Goal: Navigation & Orientation: Find specific page/section

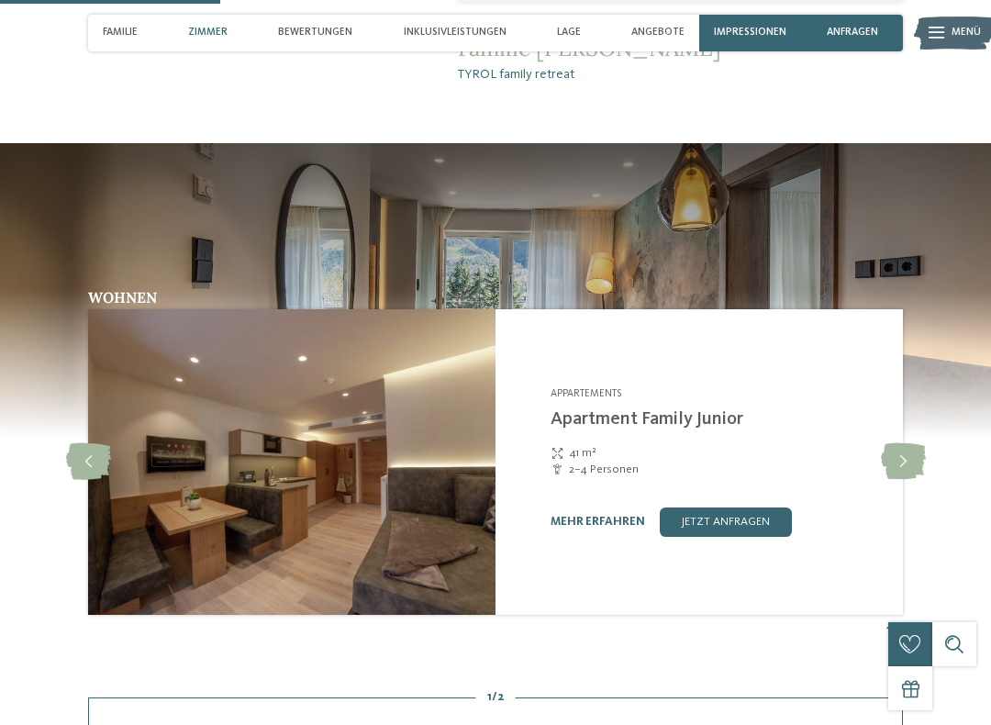
scroll to position [1106, 0]
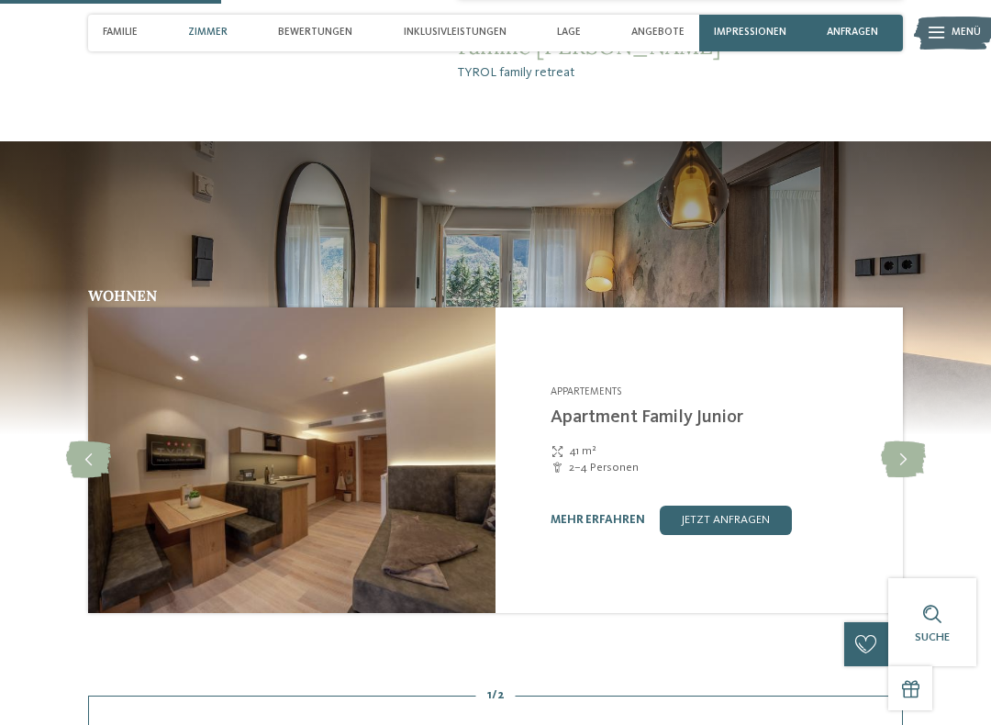
click at [914, 466] on icon at bounding box center [903, 459] width 45 height 37
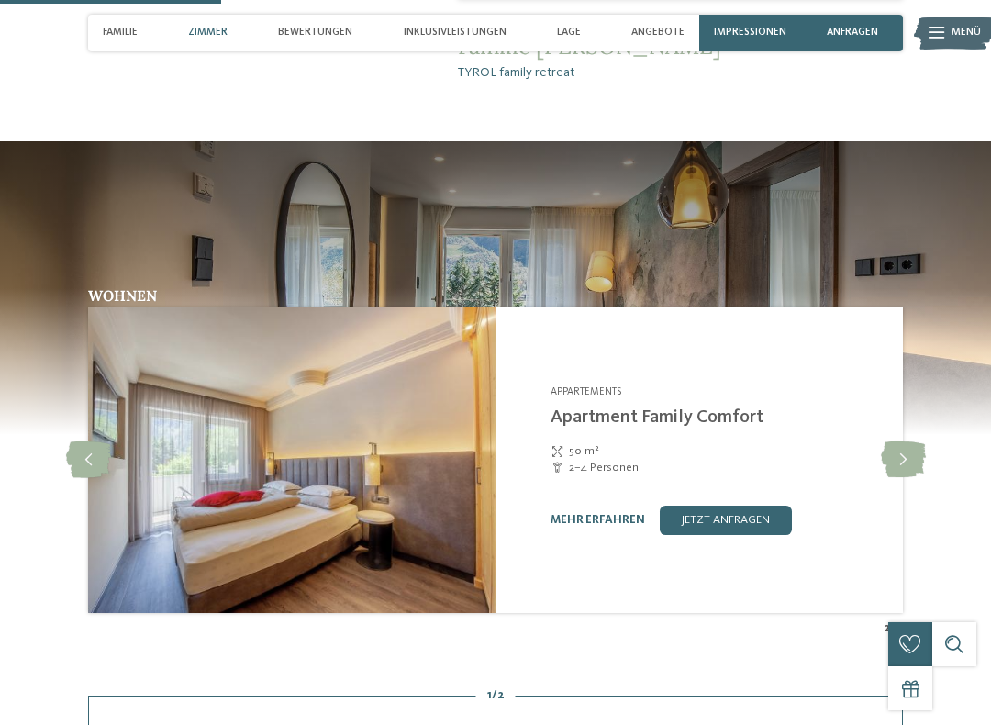
click at [904, 442] on icon at bounding box center [903, 459] width 45 height 37
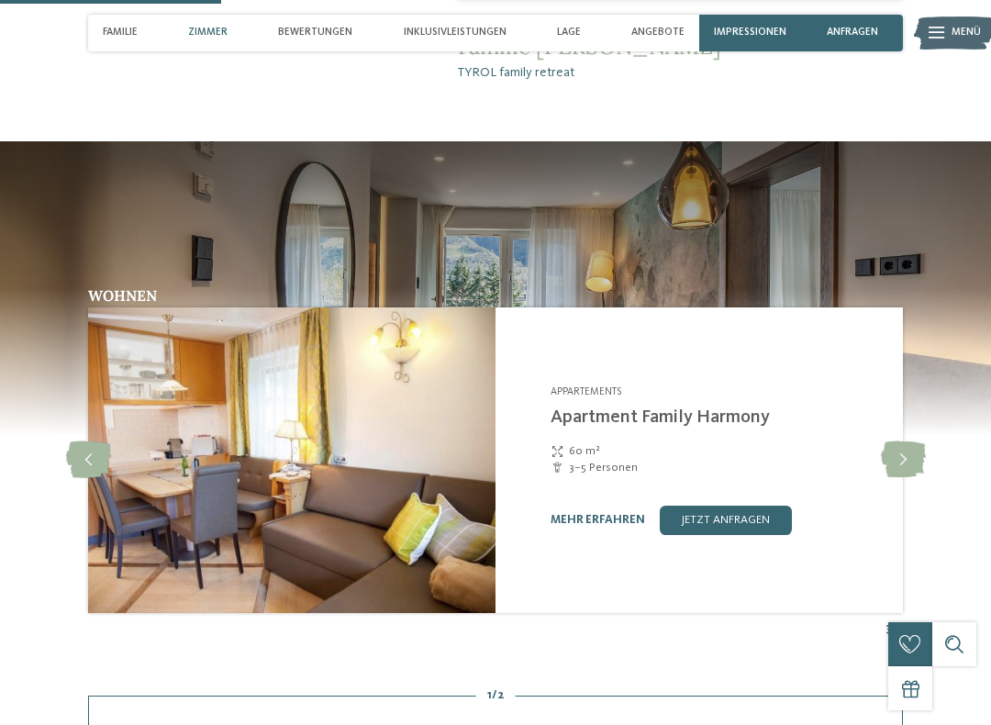
click at [900, 450] on icon at bounding box center [903, 459] width 45 height 37
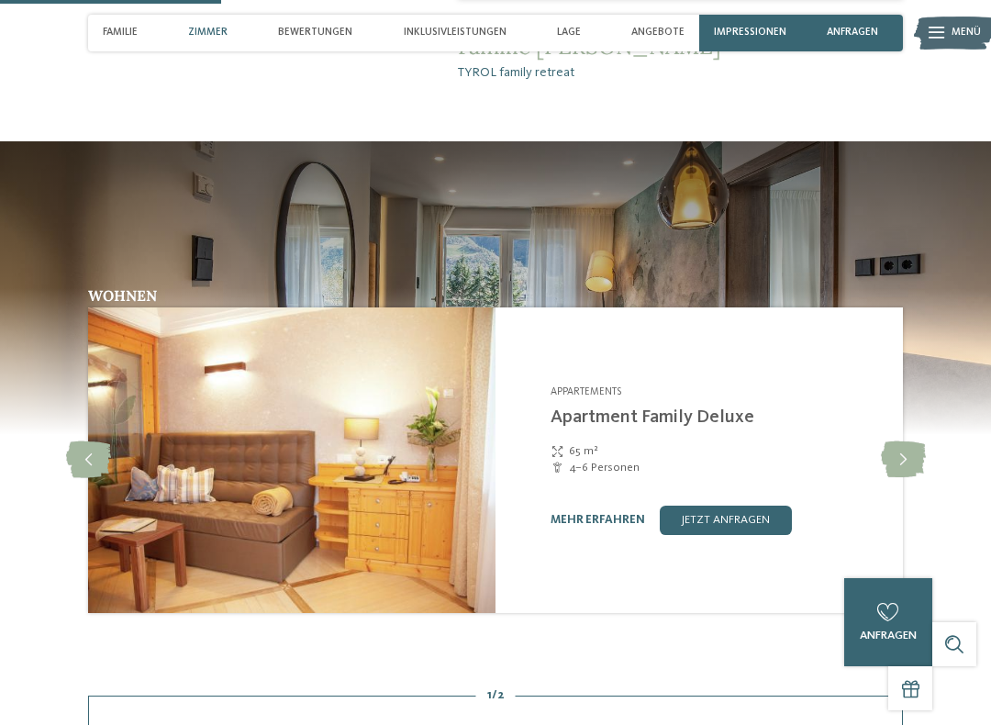
click at [897, 449] on icon at bounding box center [903, 459] width 45 height 37
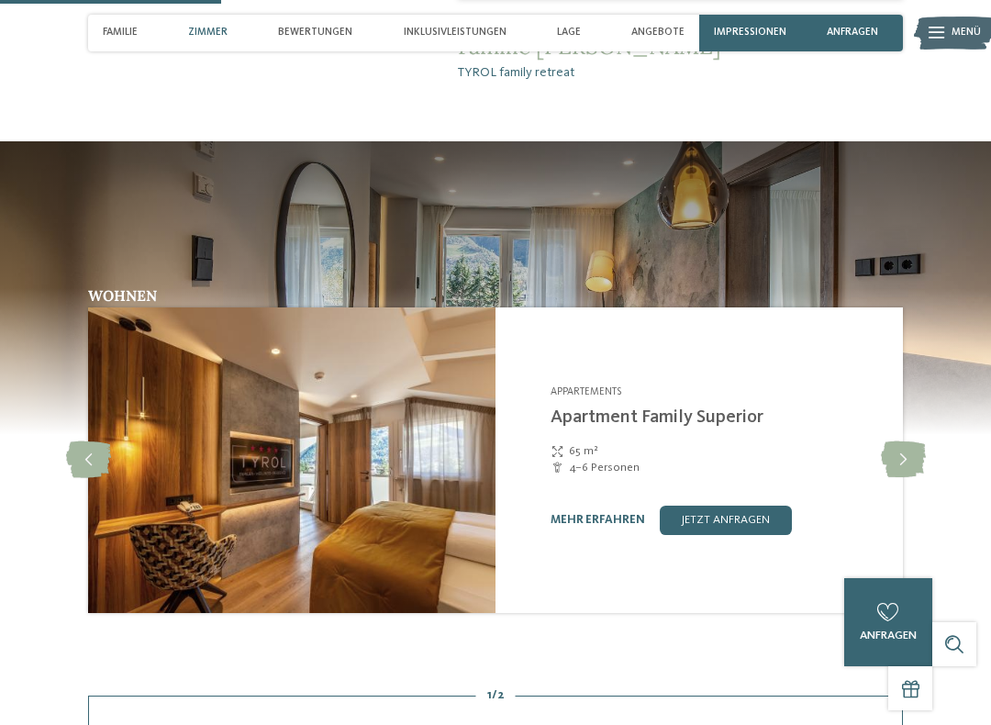
click at [909, 453] on icon at bounding box center [903, 459] width 45 height 37
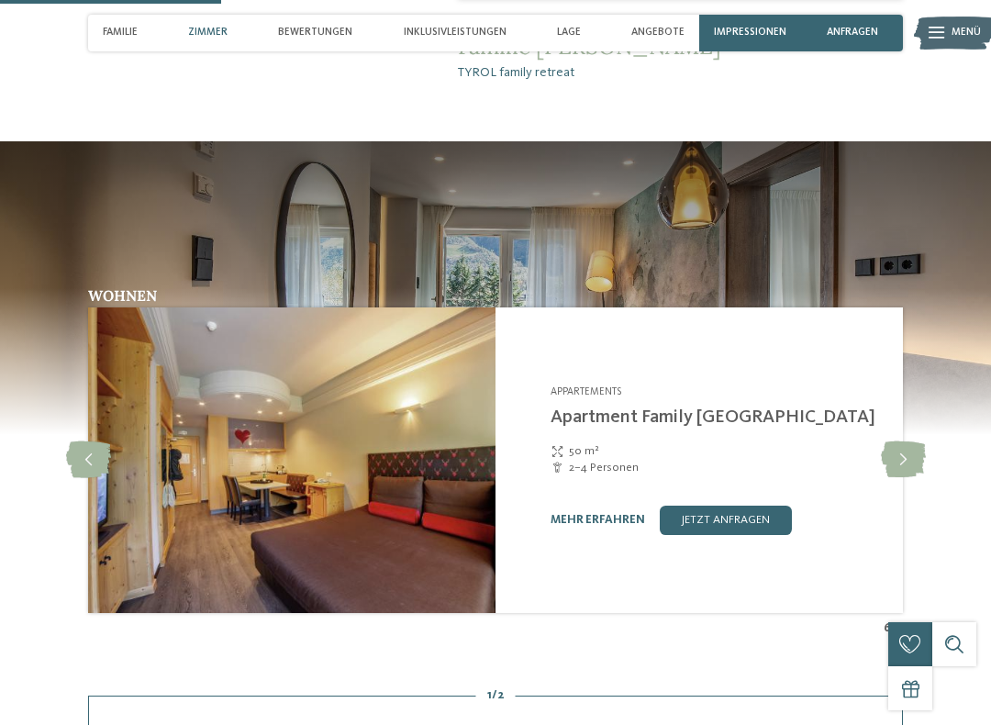
click at [909, 444] on icon at bounding box center [903, 459] width 45 height 37
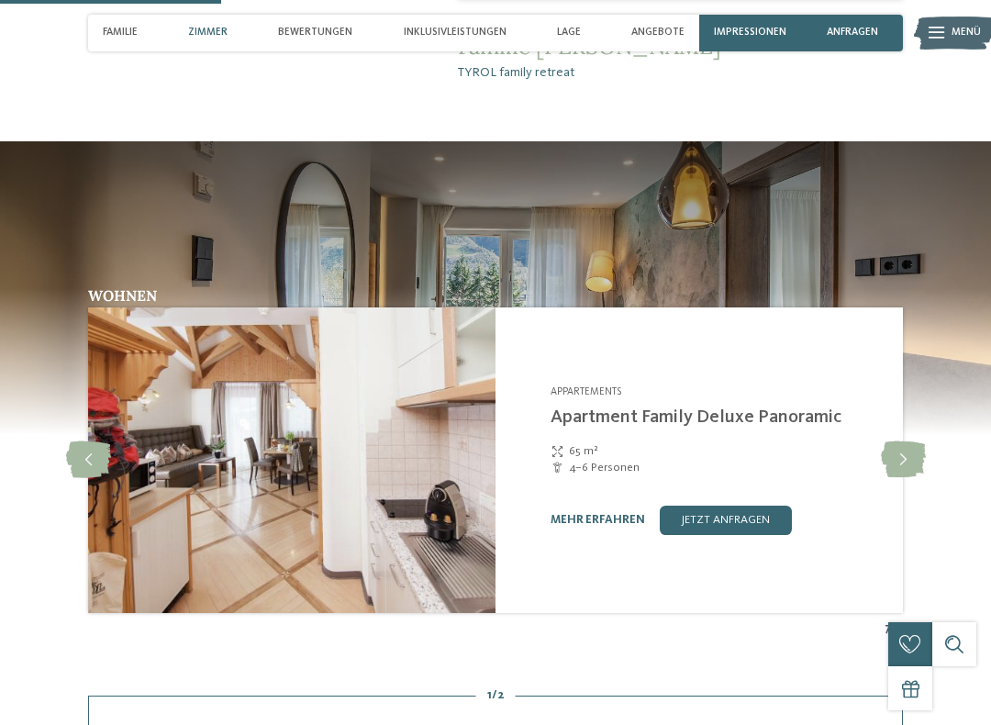
click at [923, 441] on icon at bounding box center [903, 459] width 45 height 37
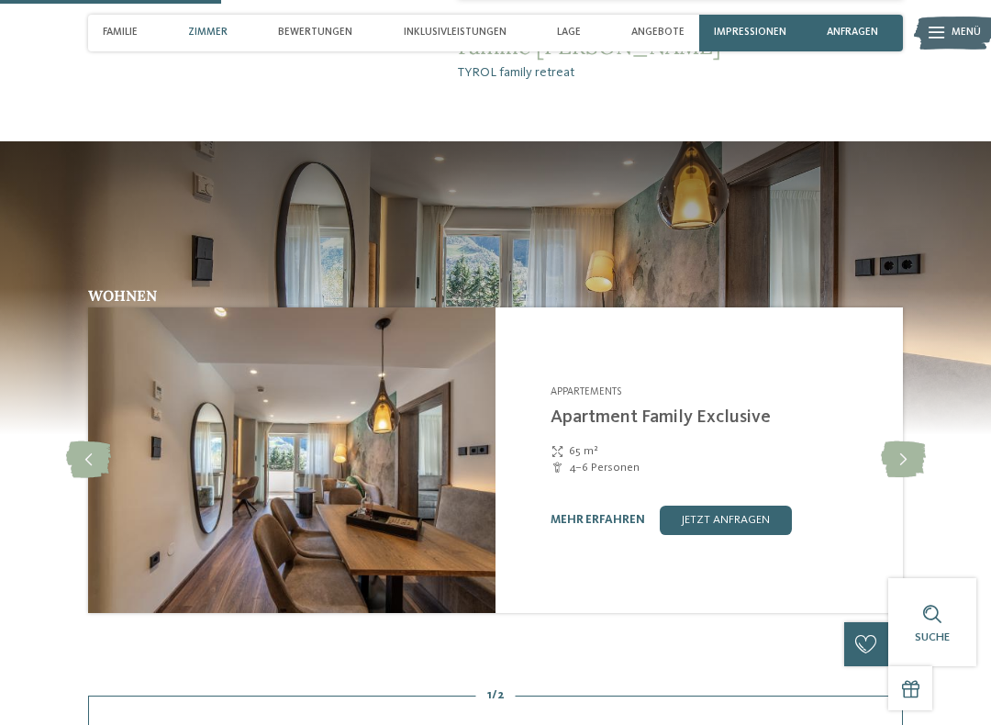
click at [928, 432] on div "Wohnen Appartements slide 9" at bounding box center [495, 462] width 991 height 349
click at [908, 449] on icon at bounding box center [903, 459] width 45 height 37
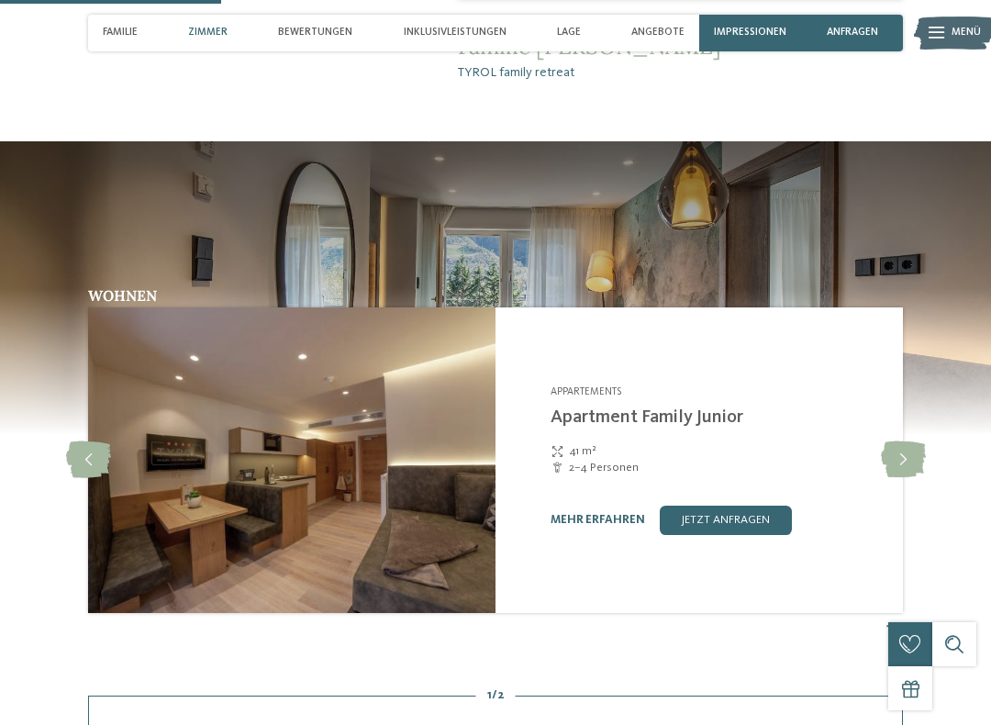
click at [932, 423] on div "Wohnen Appartements slide 2" at bounding box center [495, 462] width 991 height 349
click at [912, 442] on icon at bounding box center [903, 459] width 45 height 37
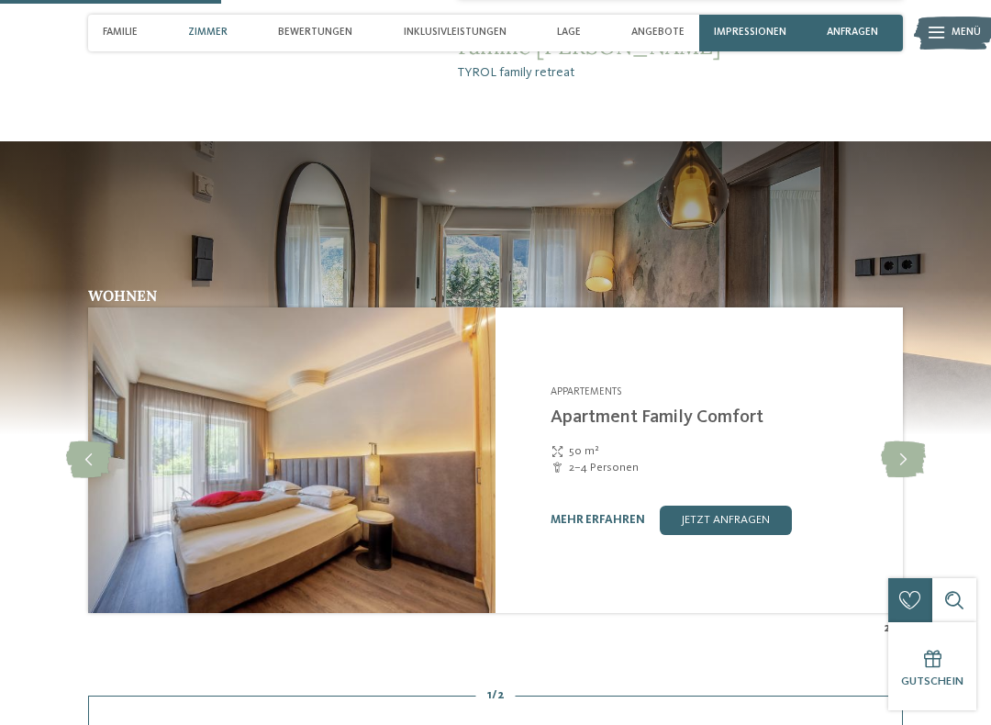
click at [904, 450] on icon at bounding box center [903, 459] width 45 height 37
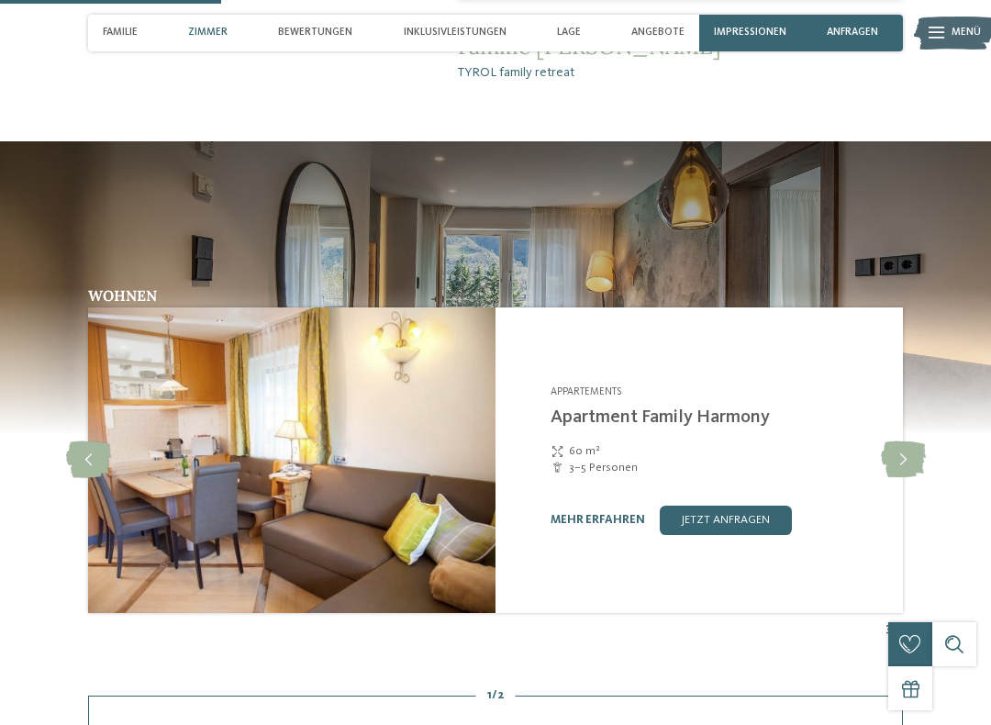
click at [902, 450] on icon at bounding box center [903, 459] width 45 height 37
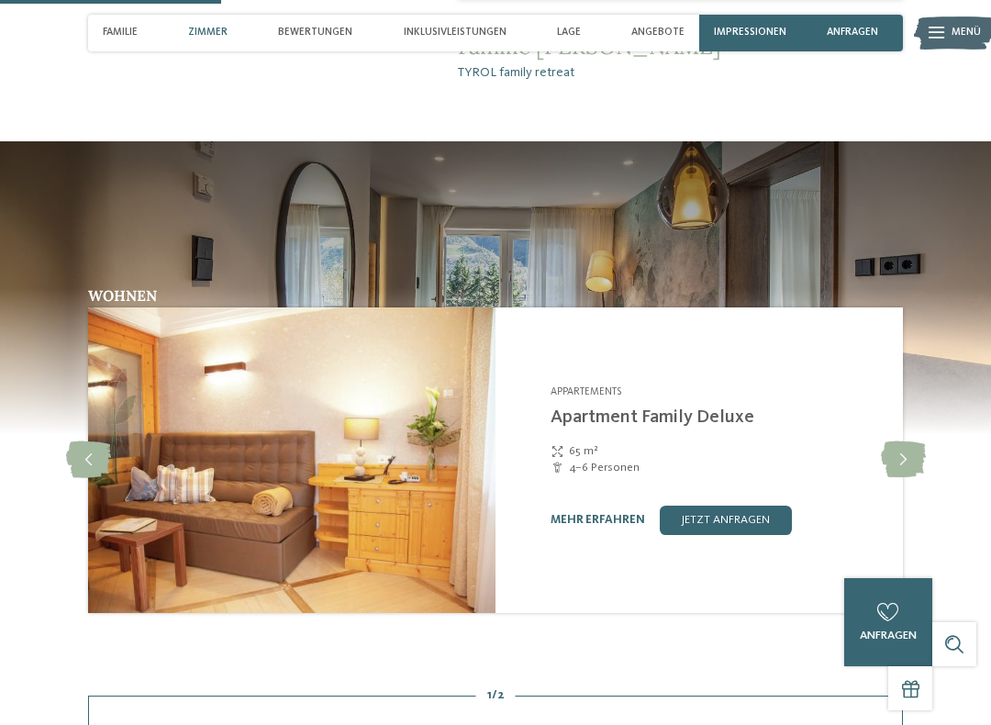
click at [898, 458] on icon at bounding box center [903, 459] width 45 height 37
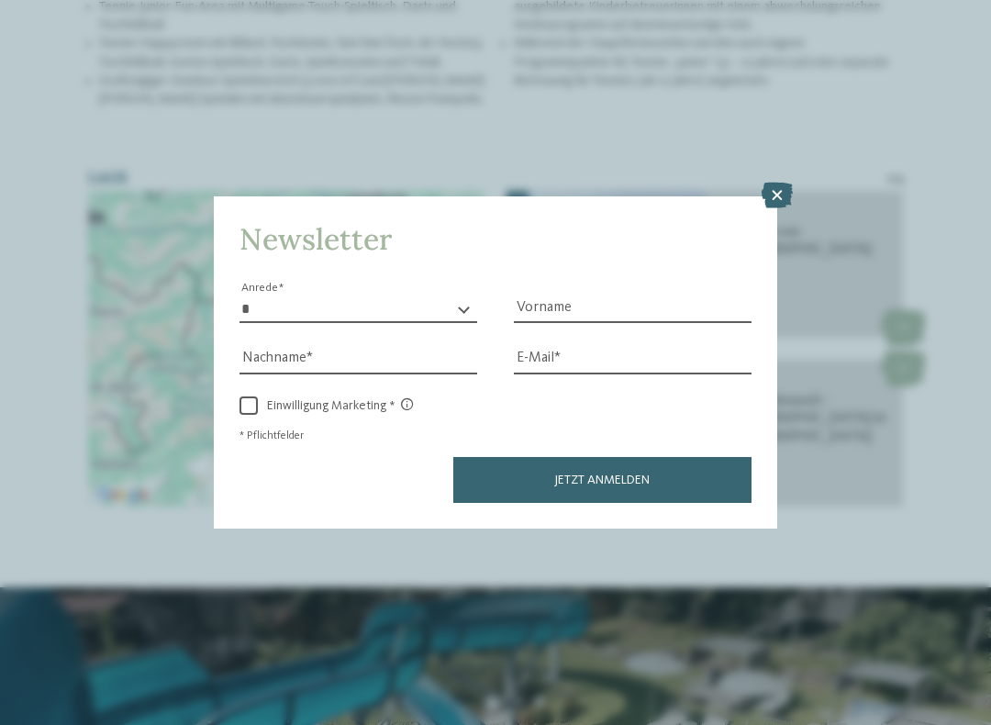
scroll to position [2388, 0]
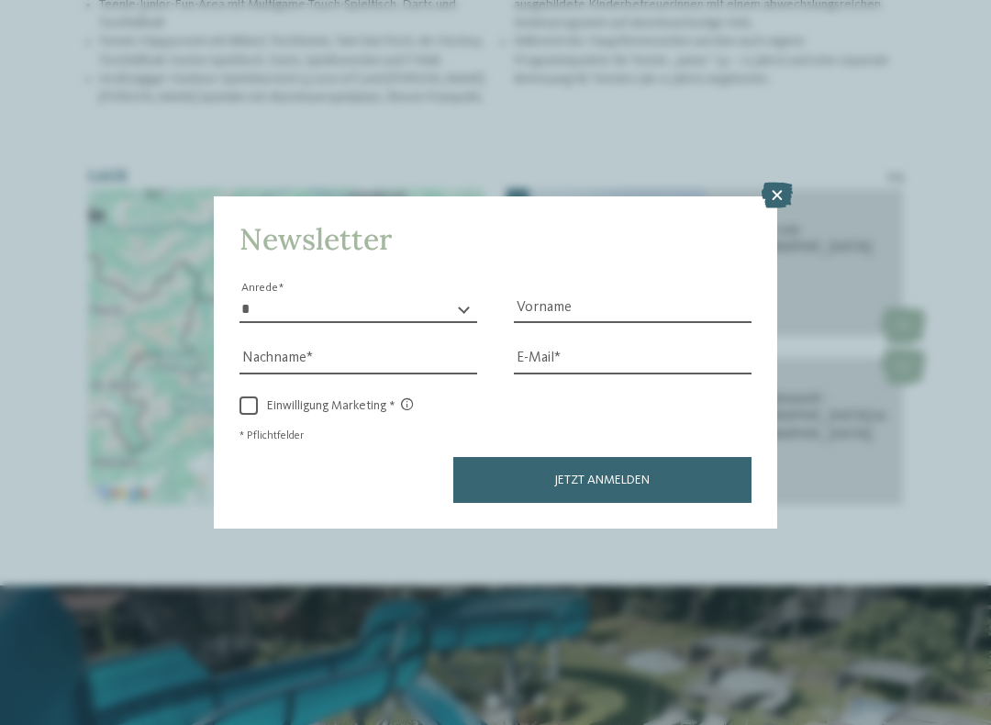
click at [777, 183] on icon at bounding box center [776, 196] width 31 height 26
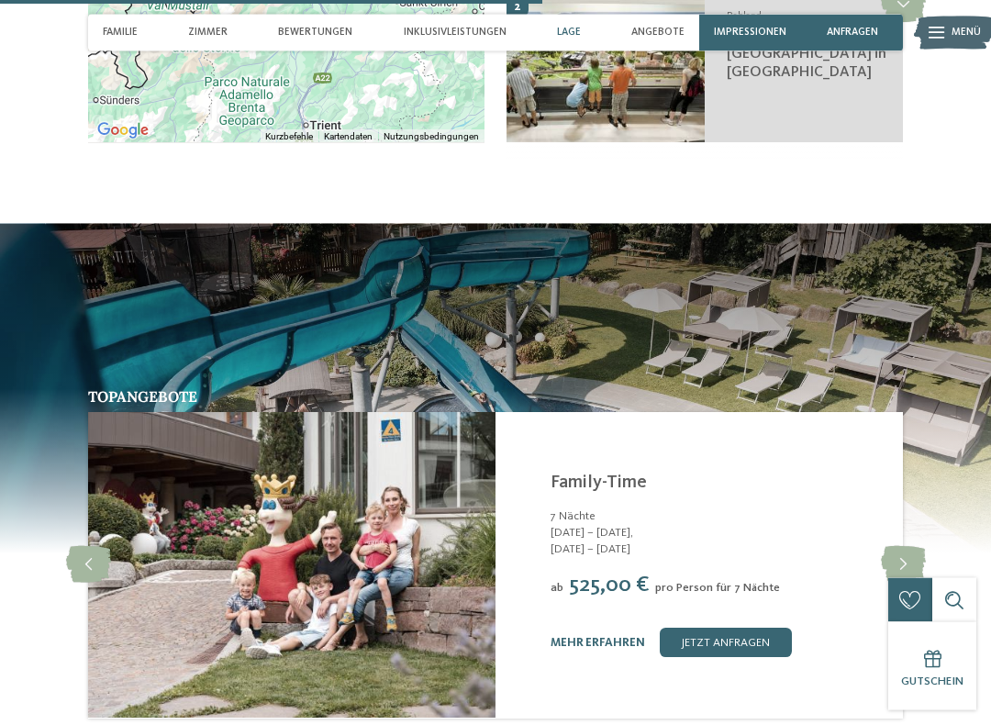
scroll to position [2764, 0]
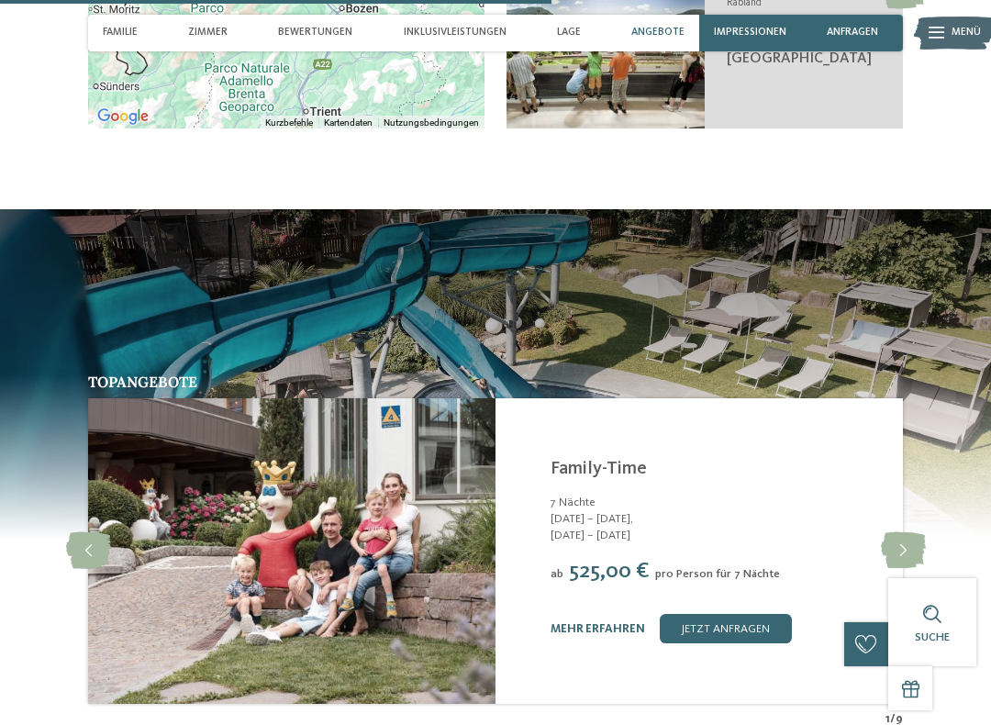
click at [910, 533] on icon at bounding box center [903, 550] width 45 height 37
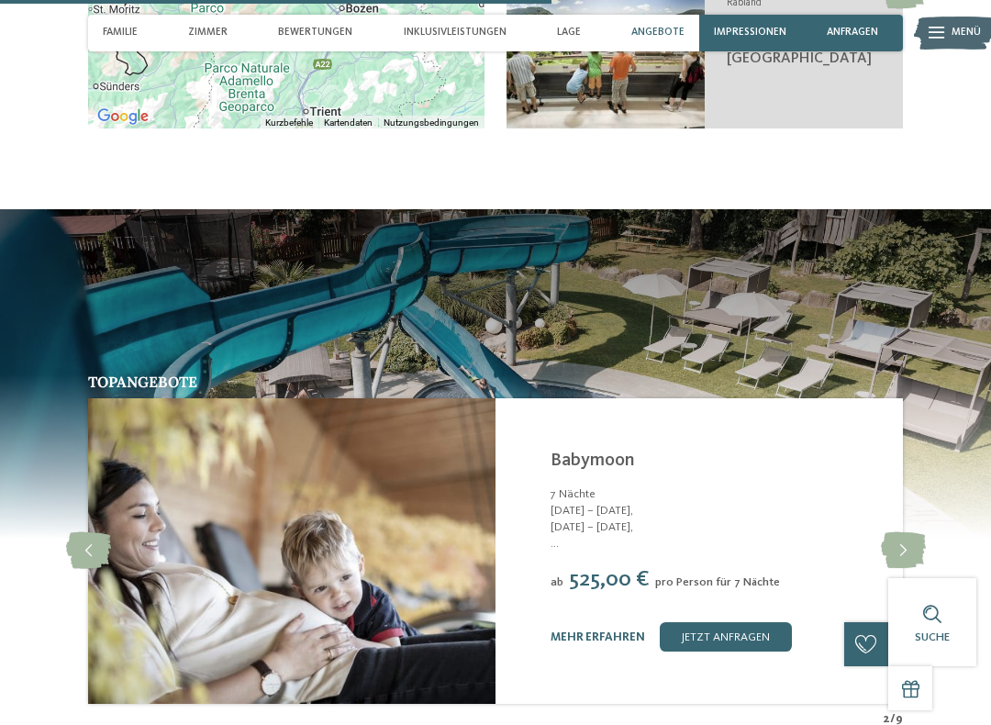
click at [910, 535] on icon at bounding box center [903, 550] width 45 height 37
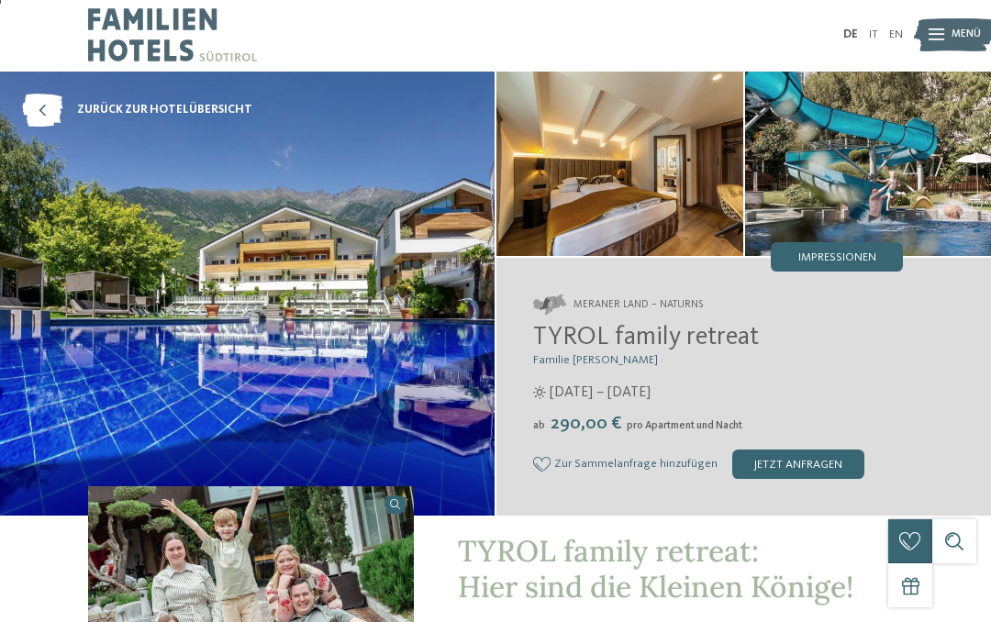
scroll to position [0, 0]
